Goal: Task Accomplishment & Management: Manage account settings

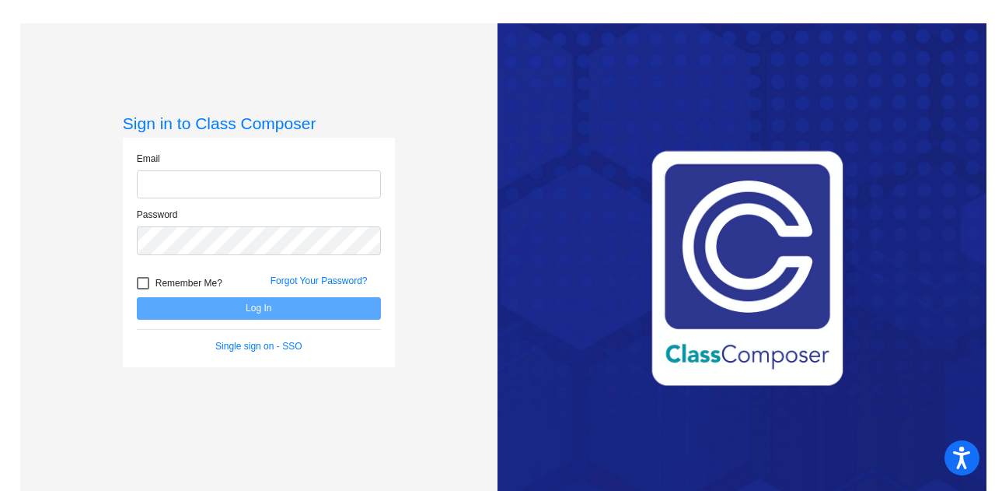
click at [161, 179] on input "email" at bounding box center [259, 184] width 244 height 29
type input "[PERSON_NAME][EMAIL_ADDRESS][PERSON_NAME][DOMAIN_NAME]"
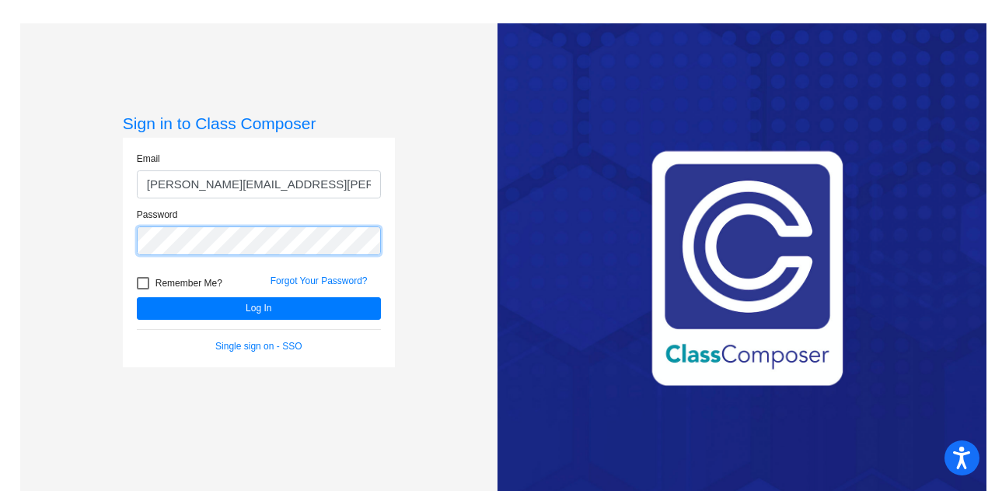
click at [137, 297] on button "Log In" at bounding box center [259, 308] width 244 height 23
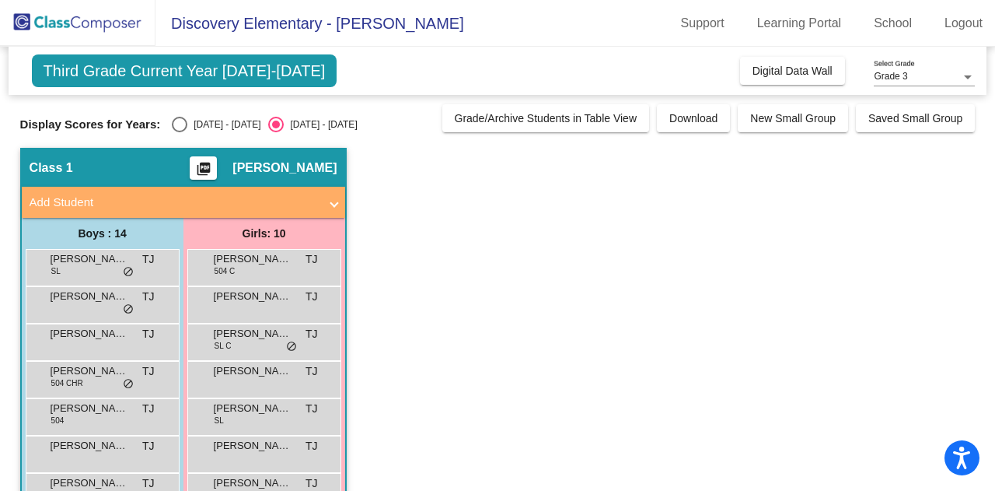
click at [228, 124] on div "[DATE] - [DATE]" at bounding box center [223, 124] width 73 height 14
click at [180, 132] on input "[DATE] - [DATE]" at bounding box center [179, 132] width 1 height 1
radio input "true"
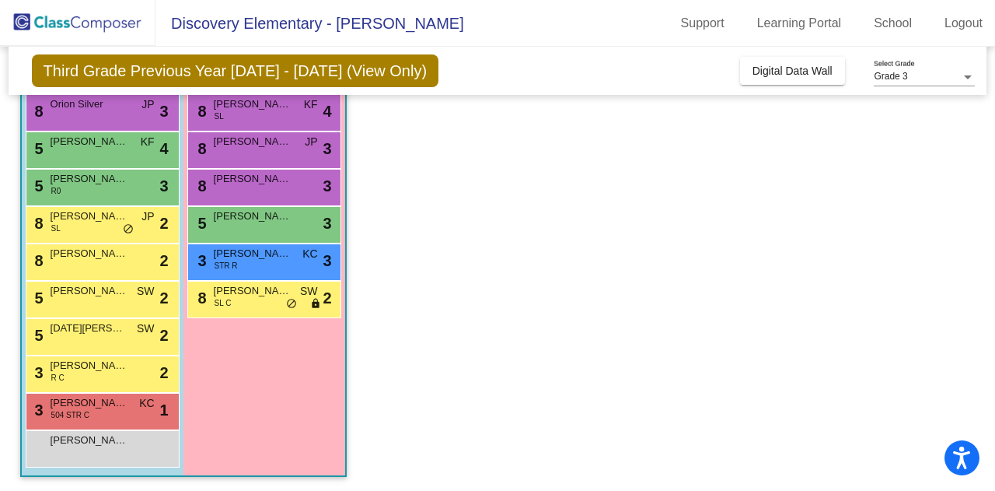
scroll to position [305, 0]
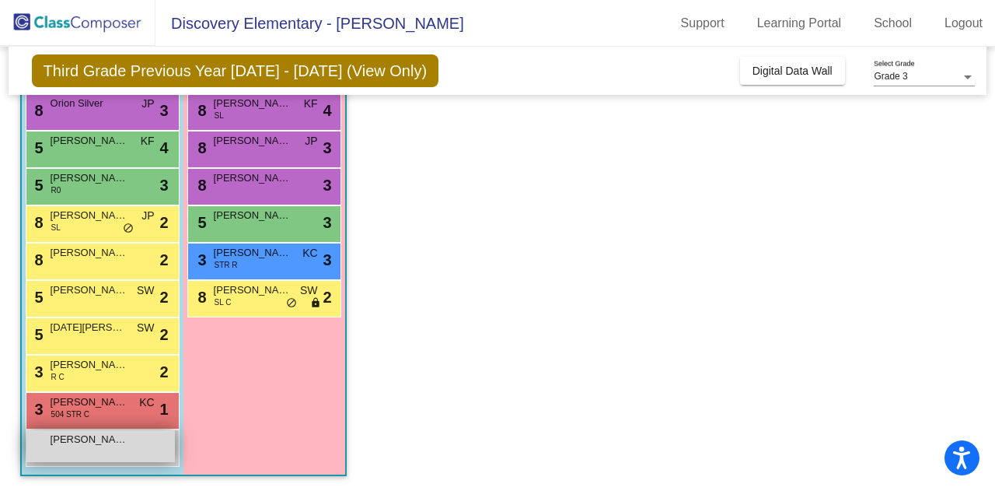
click at [93, 451] on div "[PERSON_NAME] lock do_not_disturb_alt" at bounding box center [100, 446] width 148 height 32
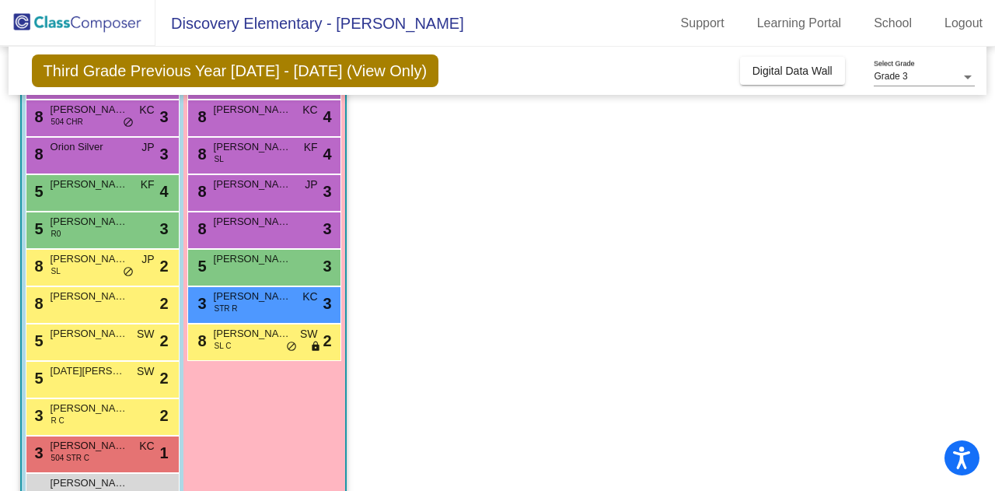
scroll to position [261, 0]
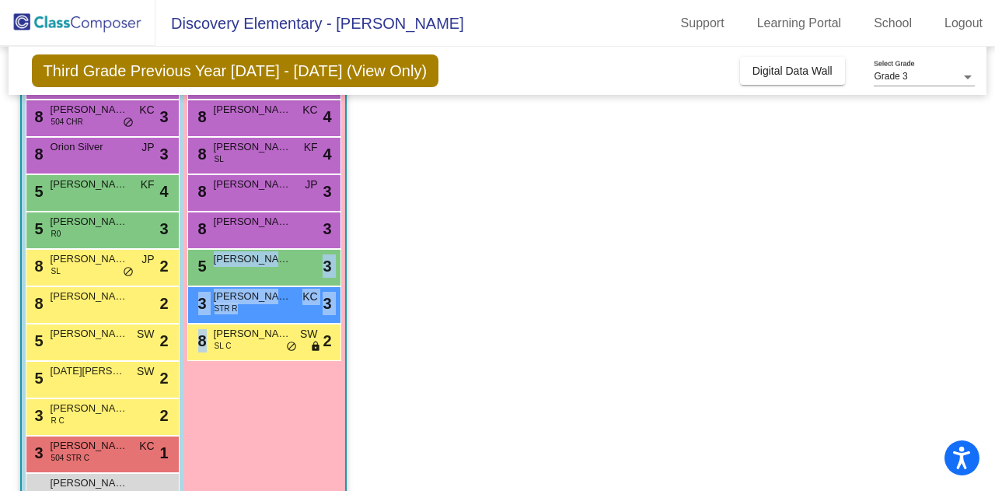
drag, startPoint x: 208, startPoint y: 359, endPoint x: 516, endPoint y: 267, distance: 321.4
click at [516, 267] on app-classroom "Class 1 picture_as_pdf [PERSON_NAME] Add Student First Name Last Name Student I…" at bounding box center [497, 211] width 955 height 648
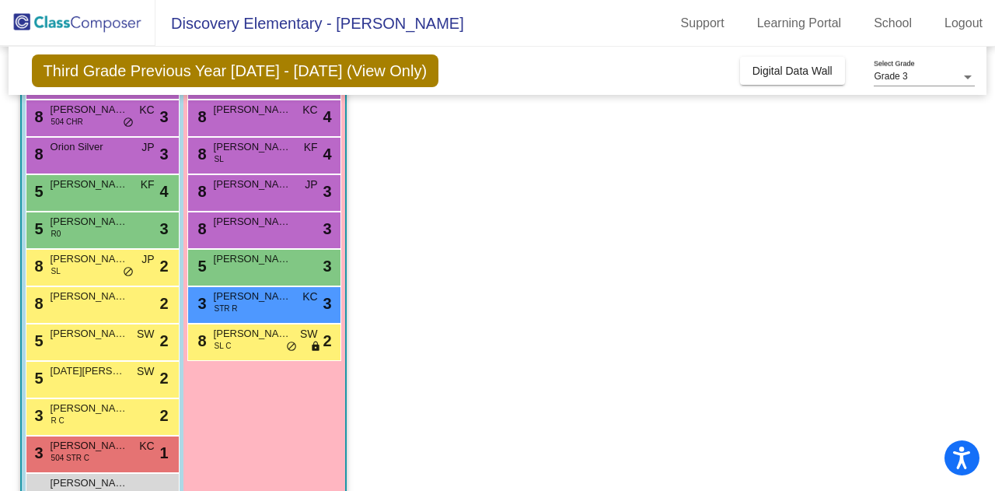
click at [393, 206] on app-classroom "Class 1 picture_as_pdf [PERSON_NAME] Add Student First Name Last Name Student I…" at bounding box center [497, 211] width 955 height 648
click at [276, 113] on span "[PERSON_NAME]" at bounding box center [253, 110] width 78 height 16
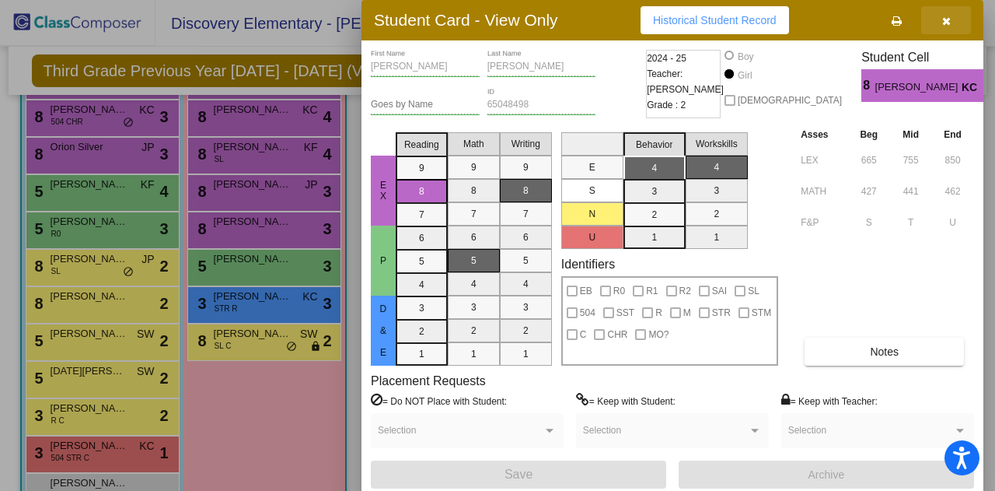
click at [951, 16] on button "button" at bounding box center [946, 20] width 50 height 28
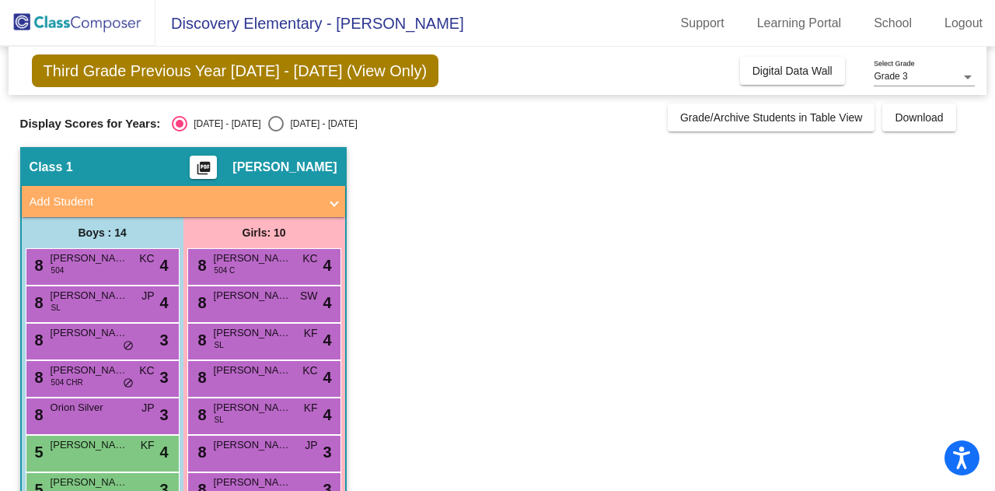
scroll to position [2, 0]
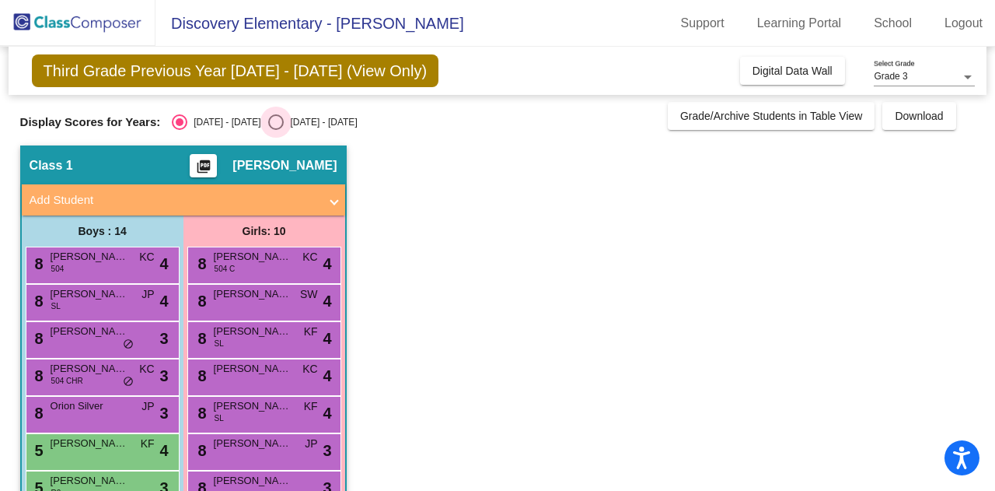
click at [268, 122] on div "Select an option" at bounding box center [276, 122] width 16 height 16
click at [275, 130] on input "[DATE] - [DATE]" at bounding box center [275, 130] width 1 height 1
radio input "true"
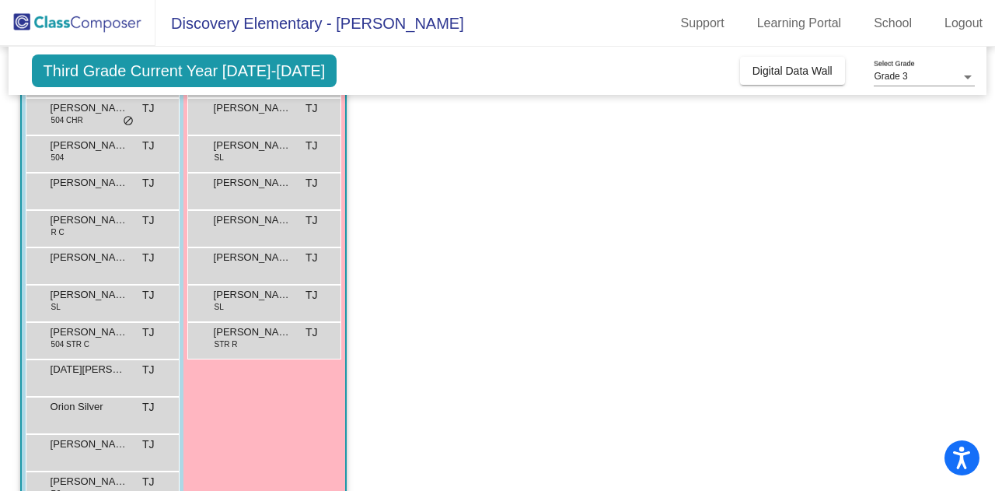
scroll to position [261, 0]
click at [641, 382] on app-classroom "Class 1 picture_as_pdf [PERSON_NAME] Add Student First Name Last Name Student I…" at bounding box center [497, 211] width 955 height 648
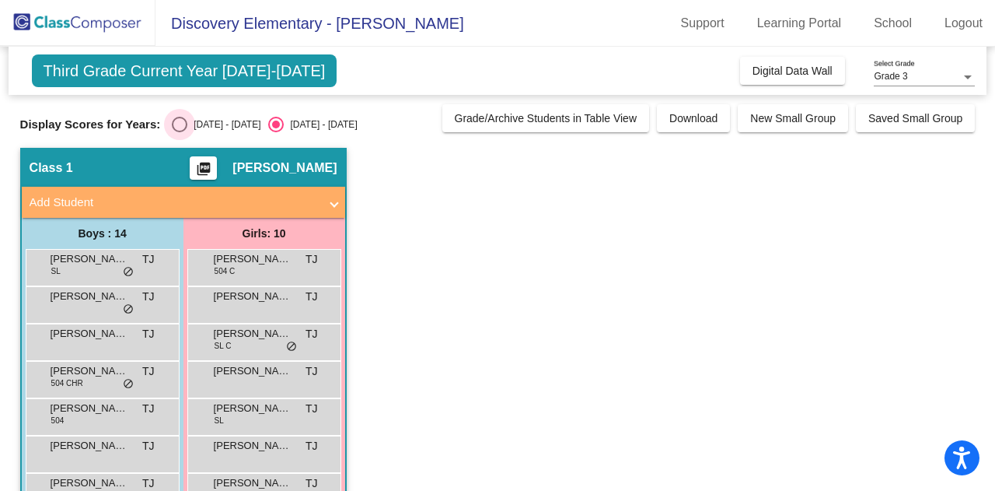
click at [174, 125] on div "Select an option" at bounding box center [180, 125] width 16 height 16
click at [179, 132] on input "[DATE] - [DATE]" at bounding box center [179, 132] width 1 height 1
radio input "true"
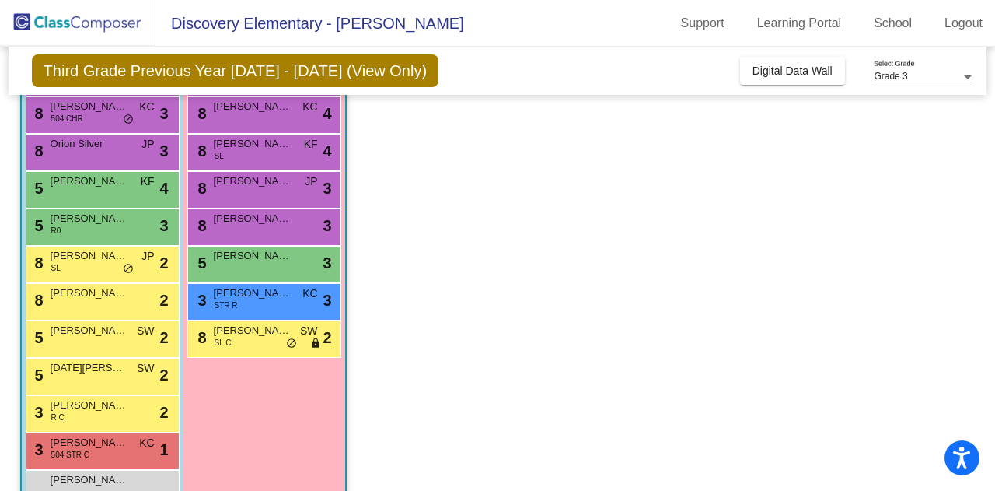
scroll to position [267, 0]
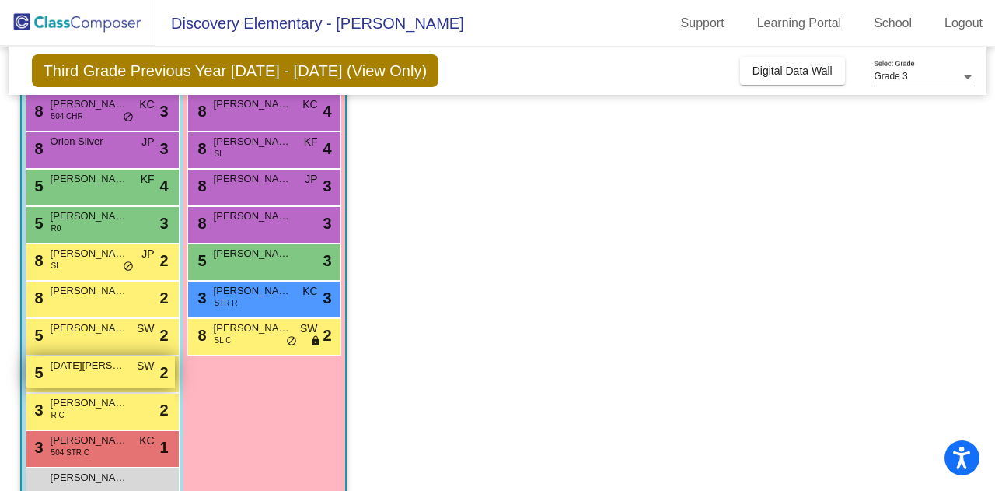
click at [95, 381] on div "5 [DATE][PERSON_NAME] SW lock do_not_disturb_alt 2" at bounding box center [100, 372] width 148 height 32
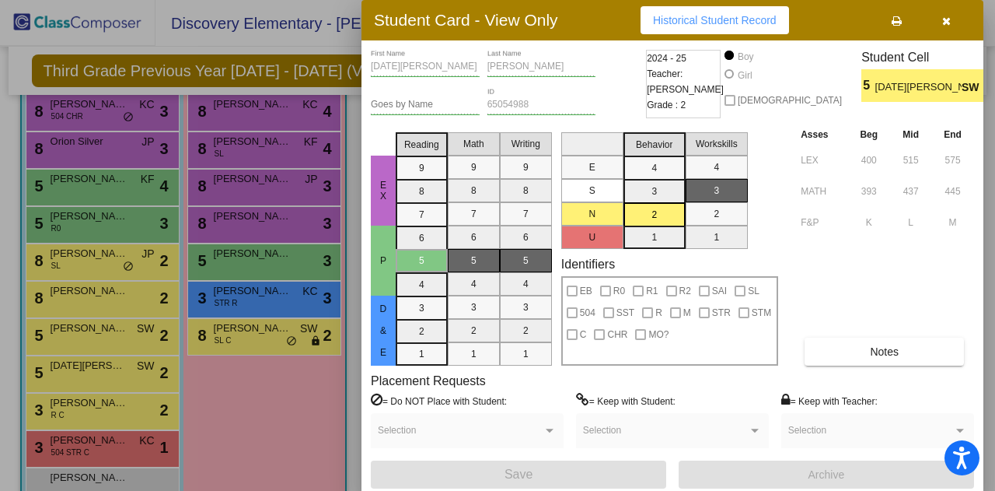
click at [945, 19] on icon "button" at bounding box center [946, 21] width 9 height 11
